Goal: Task Accomplishment & Management: Complete application form

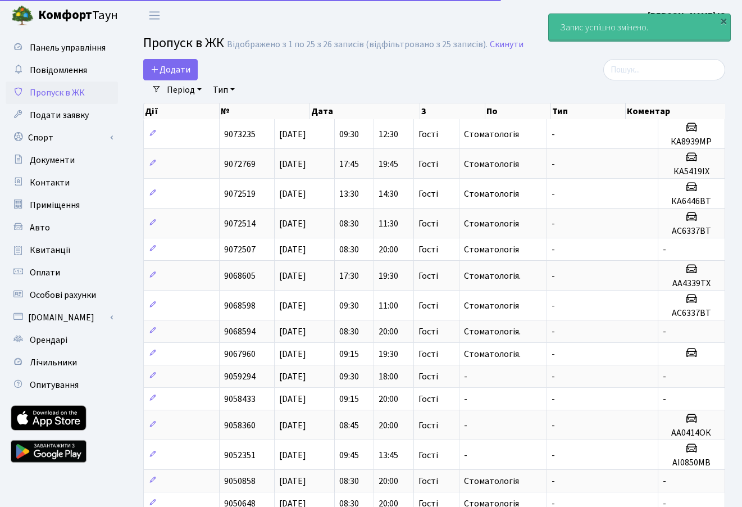
select select "25"
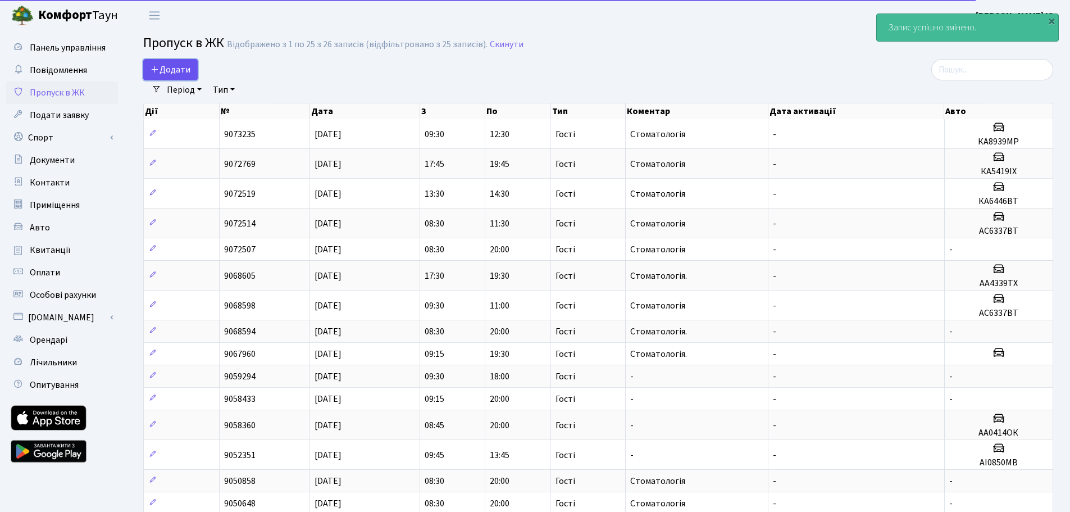
click at [169, 67] on span "Додати" at bounding box center [171, 69] width 40 height 12
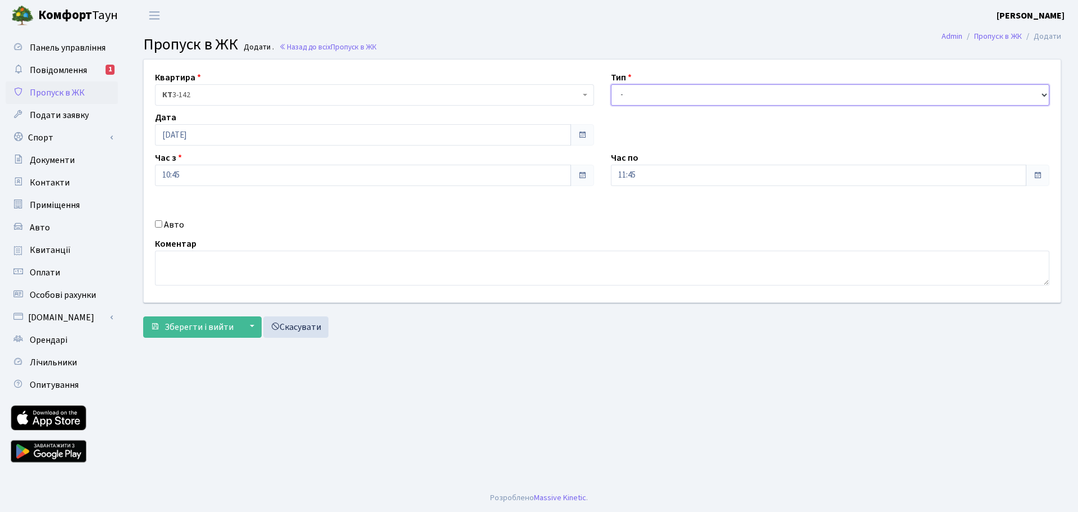
click at [645, 102] on select "- Доставка Таксі Гості Сервіс" at bounding box center [830, 94] width 439 height 21
select select "3"
click at [611, 84] on select "- Доставка Таксі Гості Сервіс" at bounding box center [830, 94] width 439 height 21
click at [169, 220] on label "Авто" at bounding box center [174, 224] width 20 height 13
click at [162, 220] on input "Авто" at bounding box center [158, 223] width 7 height 7
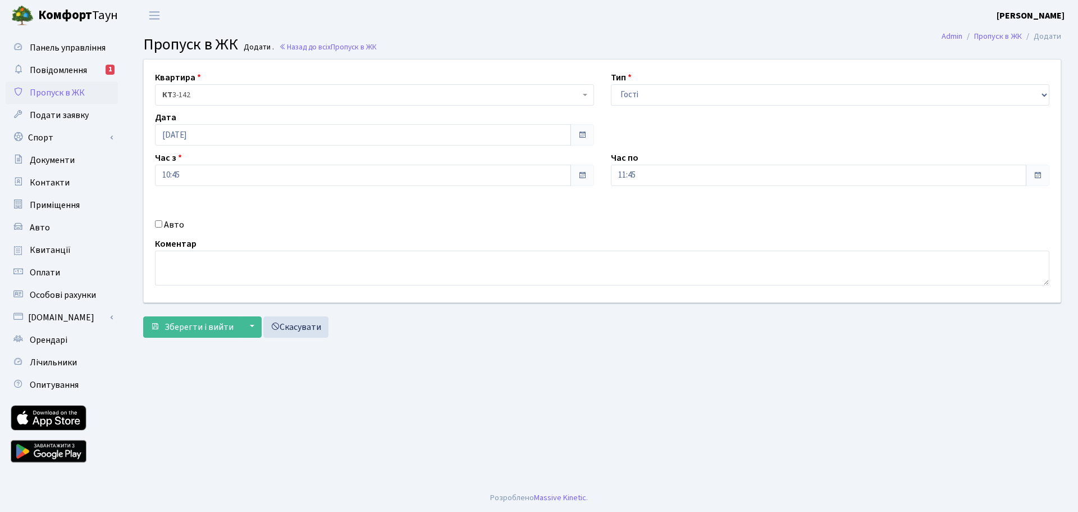
checkbox input "true"
click at [681, 211] on input "text" at bounding box center [830, 214] width 439 height 21
paste input "КА9568НІ"
type input "КА9568НІ"
drag, startPoint x: 643, startPoint y: 175, endPoint x: 599, endPoint y: 175, distance: 43.2
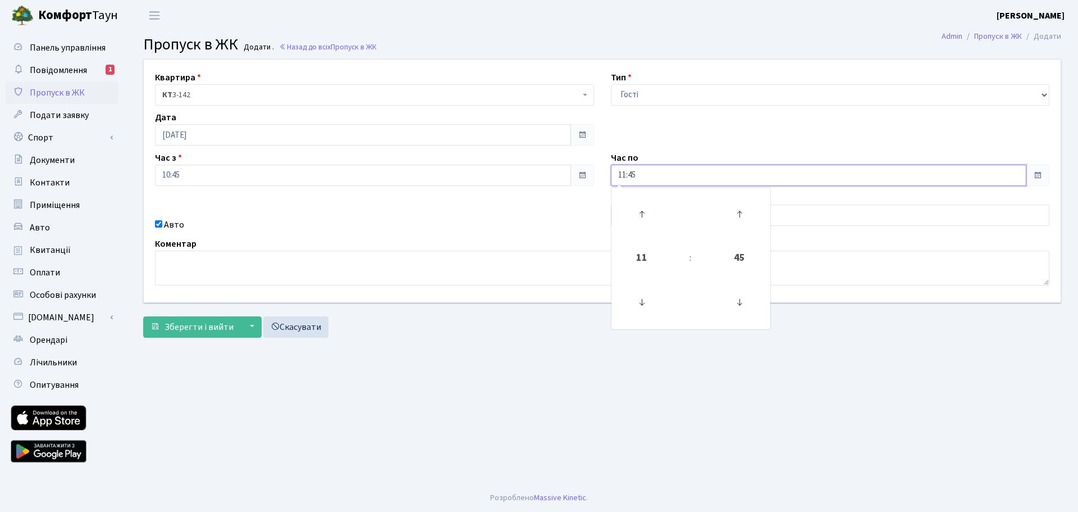
click at [599, 175] on div "Квартира <b>КТ</b>&nbsp;&nbsp;&nbsp;&nbsp;3-142 КТ 3-142 Тип - Доставка Таксі Г…" at bounding box center [602, 181] width 934 height 243
type input "20:00"
click at [562, 200] on div "Квартира <b>КТ</b>&nbsp;&nbsp;&nbsp;&nbsp;3-142 КТ 3-142 Тип - Доставка Таксі Г…" at bounding box center [602, 181] width 934 height 243
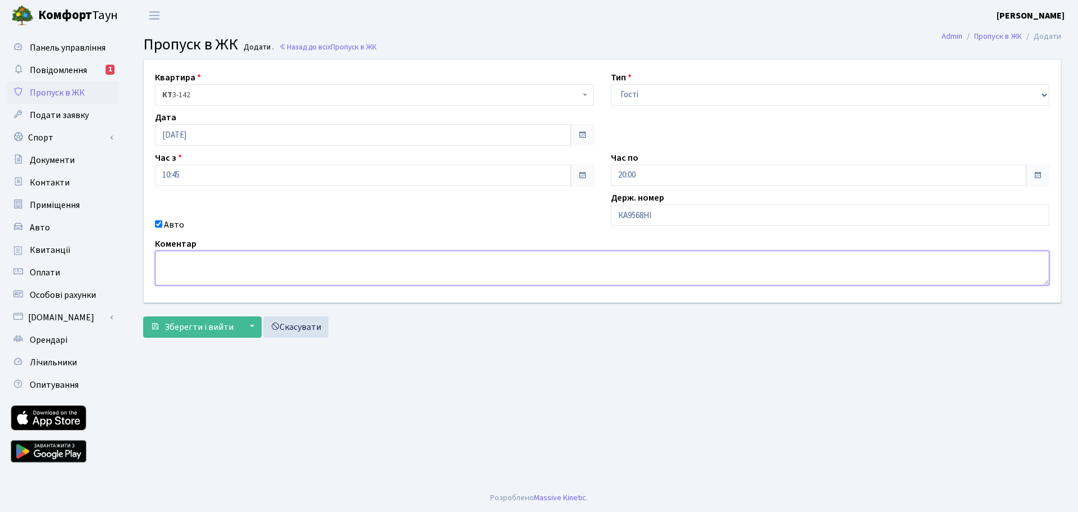
click at [398, 268] on textarea at bounding box center [602, 268] width 895 height 35
type textarea "стоматологія"
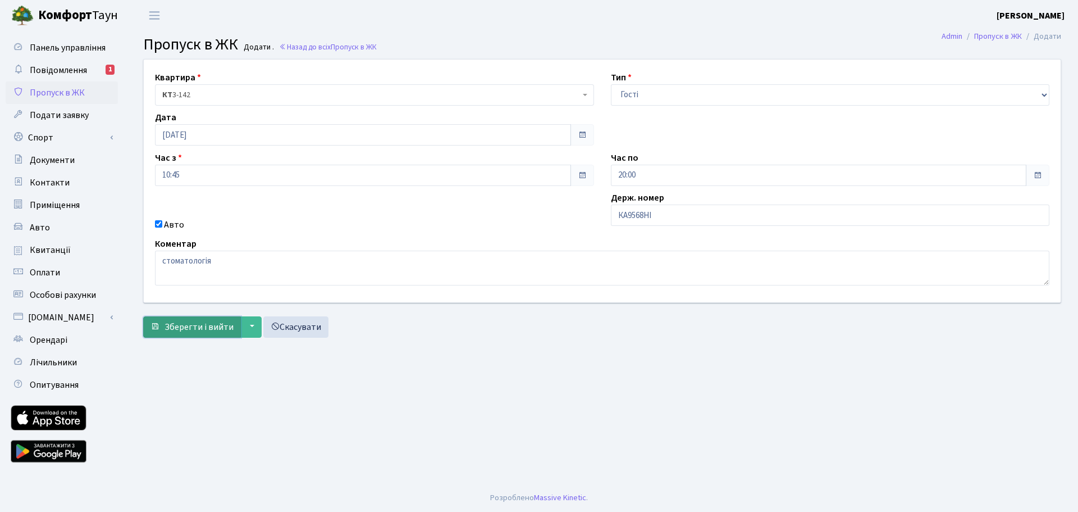
click at [218, 323] on span "Зберегти і вийти" at bounding box center [199, 327] width 69 height 12
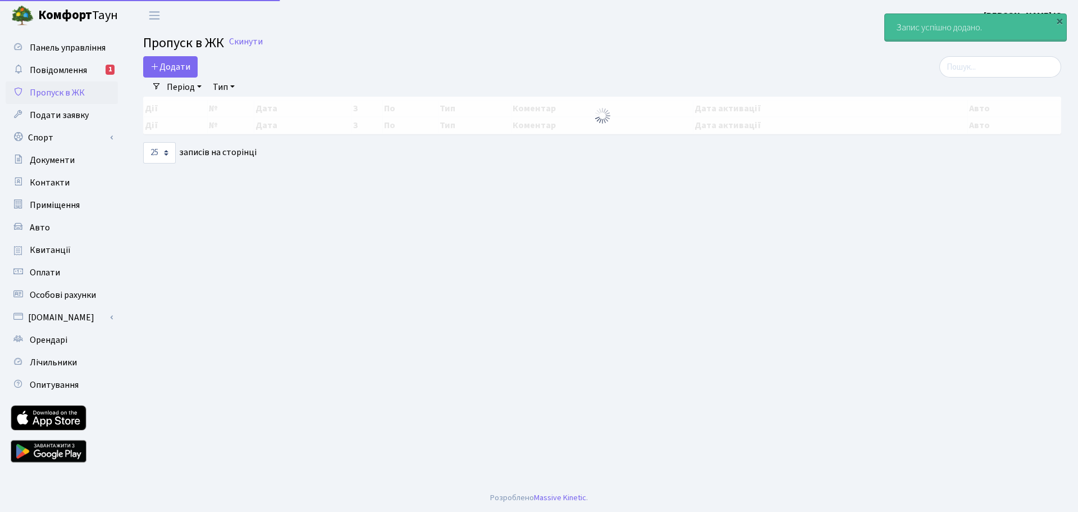
select select "25"
